Goal: Obtain resource: Download file/media

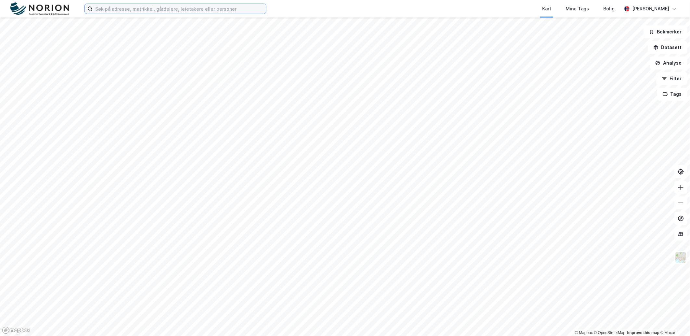
click at [135, 9] on input at bounding box center [180, 9] width 174 height 10
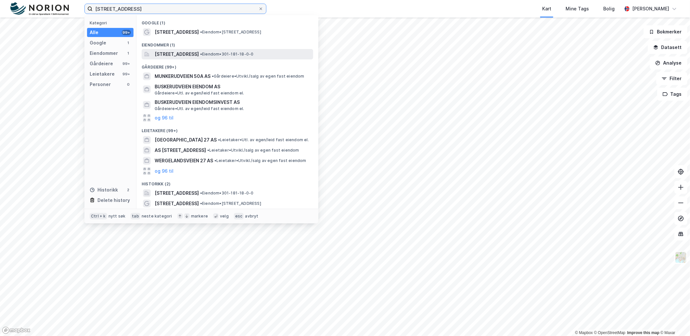
type input "[STREET_ADDRESS]"
click at [177, 55] on span "[STREET_ADDRESS]" at bounding box center [177, 54] width 44 height 8
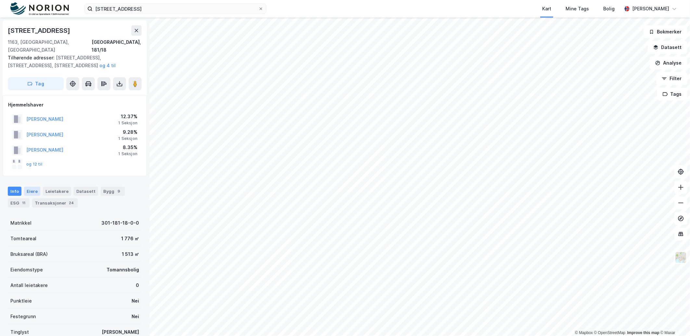
click at [32, 187] on div "Eiere" at bounding box center [32, 191] width 16 height 9
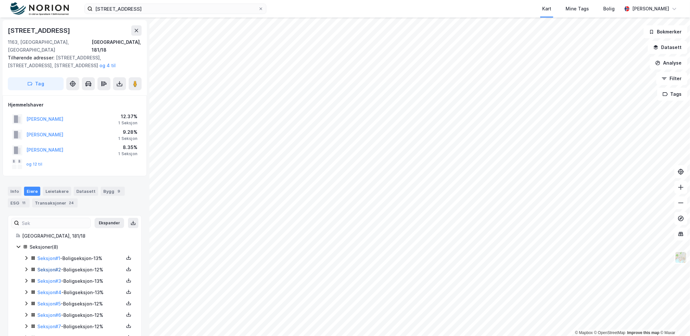
click at [51, 267] on link "Seksjon # 2" at bounding box center [49, 270] width 24 height 6
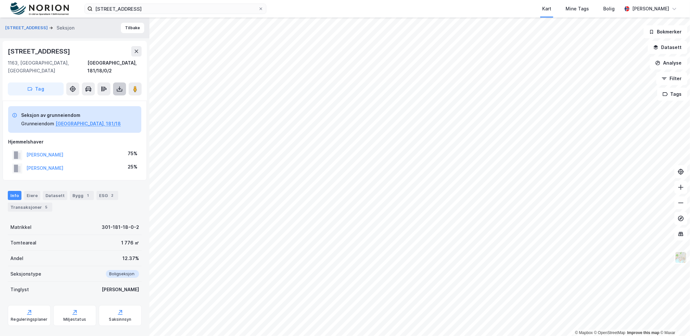
click at [122, 86] on icon at bounding box center [119, 89] width 6 height 6
click at [109, 97] on div "Last ned grunnbok" at bounding box center [91, 102] width 69 height 10
